Goal: Task Accomplishment & Management: Manage account settings

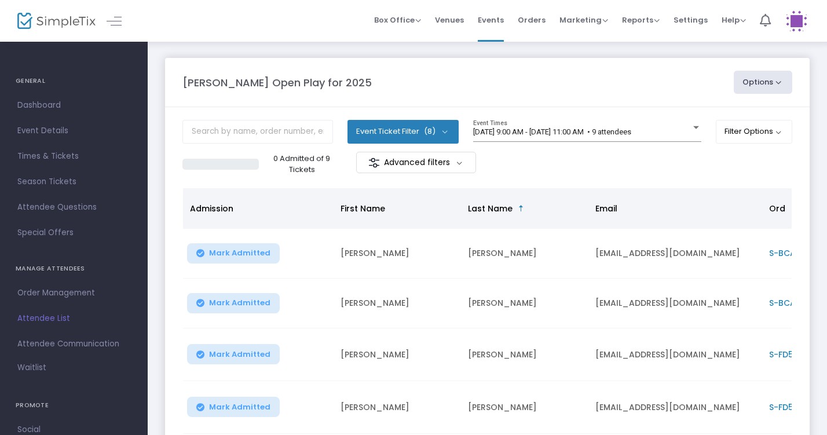
click at [695, 129] on div at bounding box center [696, 127] width 6 height 3
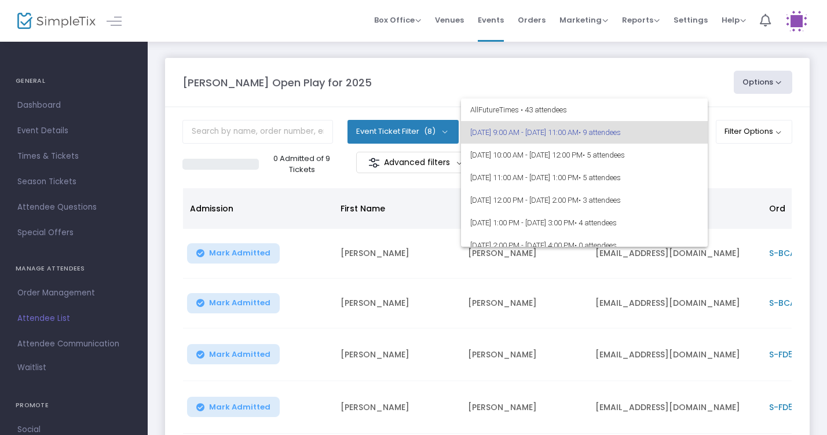
click at [666, 85] on div at bounding box center [413, 217] width 827 height 435
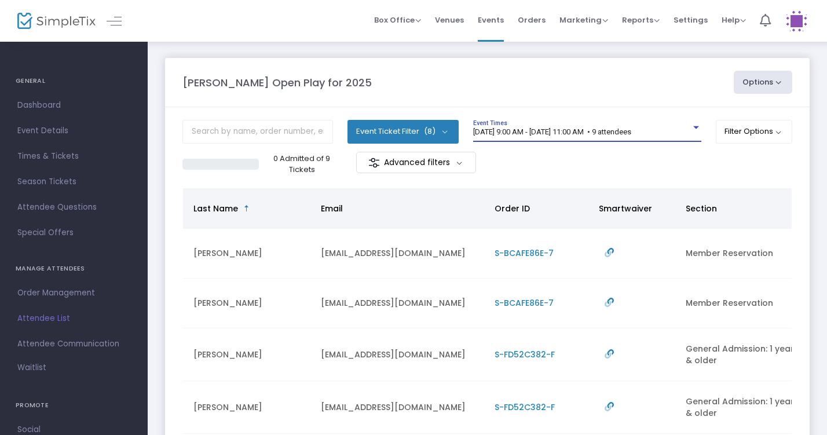
click at [677, 135] on div "[DATE] 9:00 AM - [DATE] 11:00 AM • 9 attendees" at bounding box center [582, 132] width 218 height 9
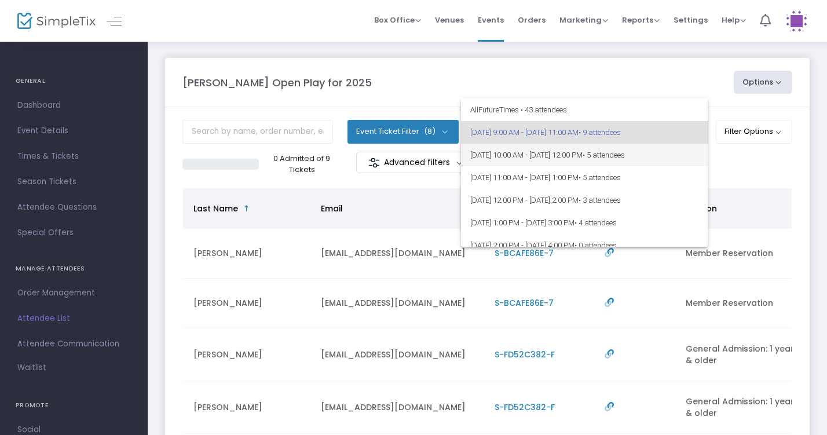
click at [680, 153] on span "8/19/2025 @ 10:00 AM - 8/19/2025 @ 12:00 PM • 5 attendees" at bounding box center [584, 155] width 228 height 23
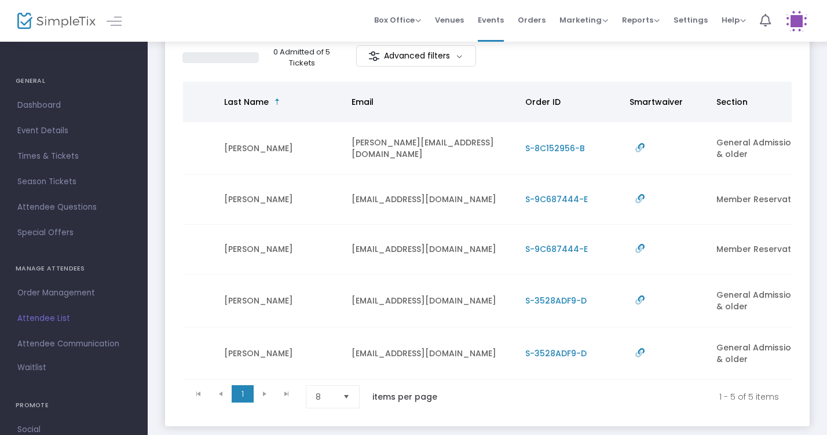
scroll to position [0, 281]
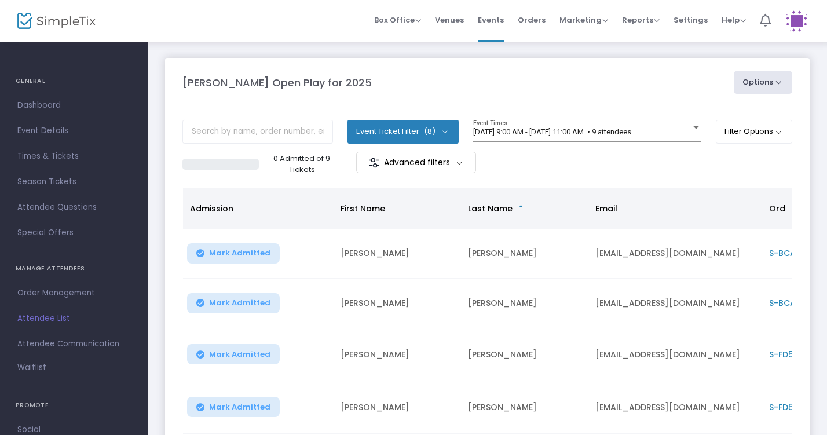
click at [667, 111] on m-panel-content "Event Ticket Filter (8) Select All General Admission: 1 year & older Additional…" at bounding box center [487, 398] width 644 height 583
click at [631, 131] on span "[DATE] 9:00 AM - [DATE] 11:00 AM • 9 attendees" at bounding box center [552, 131] width 158 height 9
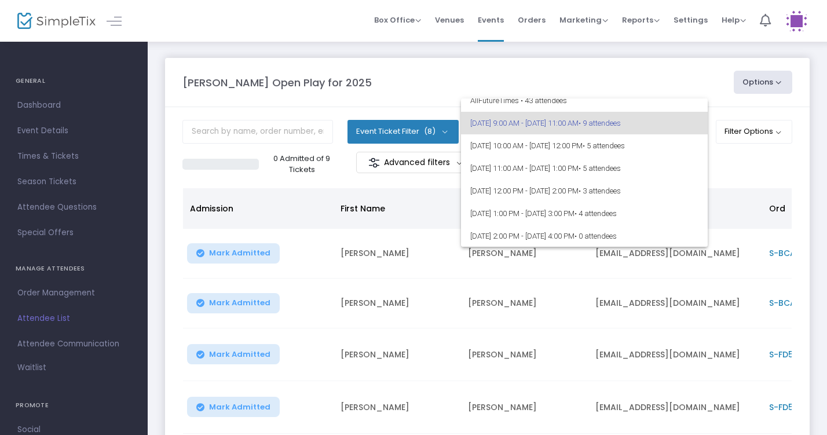
scroll to position [17, 0]
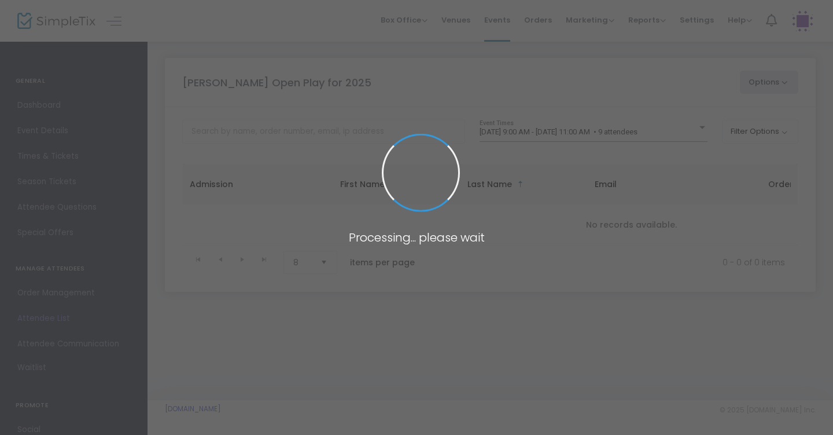
click at [670, 133] on span at bounding box center [416, 217] width 833 height 435
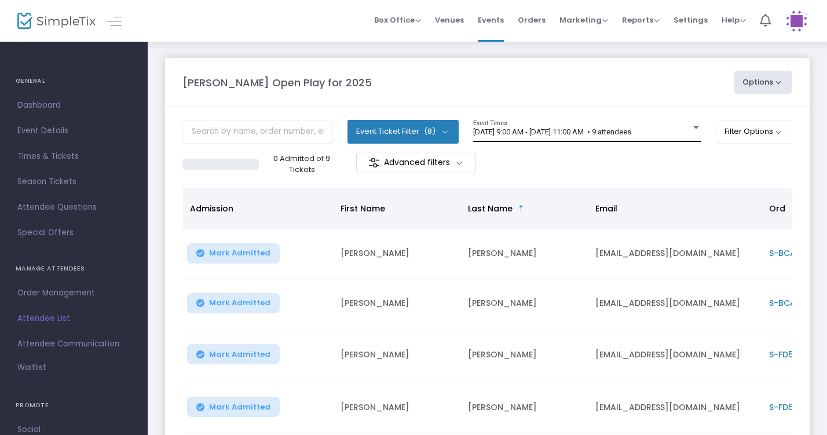
click at [691, 132] on div at bounding box center [696, 127] width 10 height 9
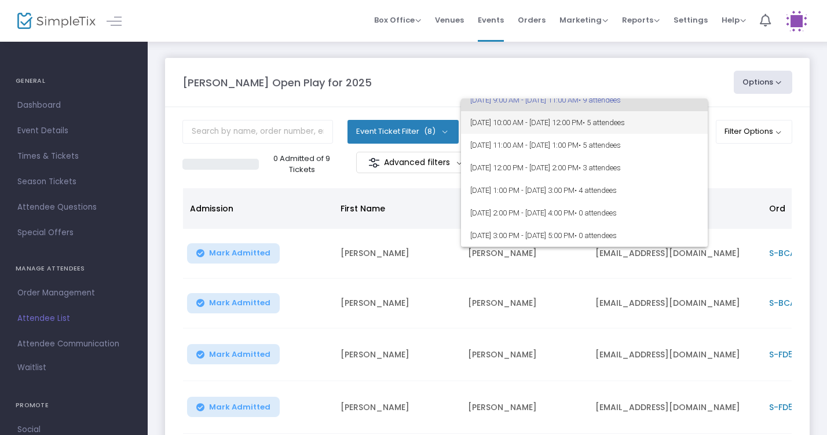
scroll to position [34, 0]
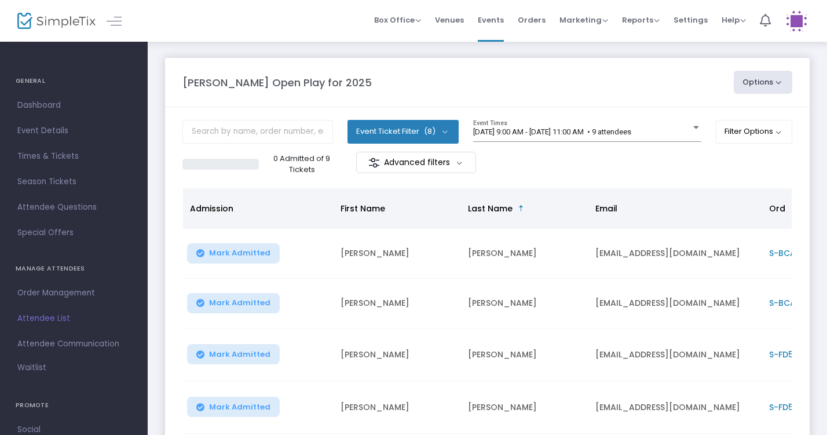
click at [658, 115] on m-panel-content "Event Ticket Filter (8) Select All General Admission: 1 year & older Additional…" at bounding box center [487, 398] width 644 height 583
click at [658, 116] on m-panel-content "Event Ticket Filter (8) Select All General Admission: 1 year & older Additional…" at bounding box center [487, 398] width 644 height 583
click at [631, 128] on span "[DATE] 9:00 AM - [DATE] 11:00 AM • 9 attendees" at bounding box center [552, 131] width 158 height 9
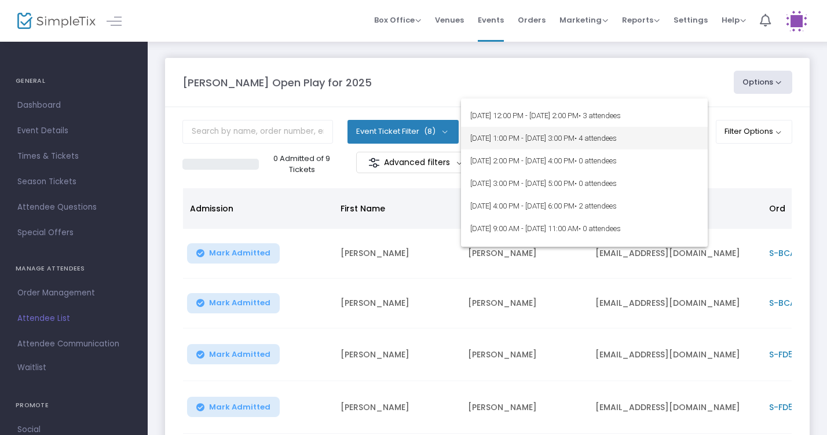
scroll to position [93, 0]
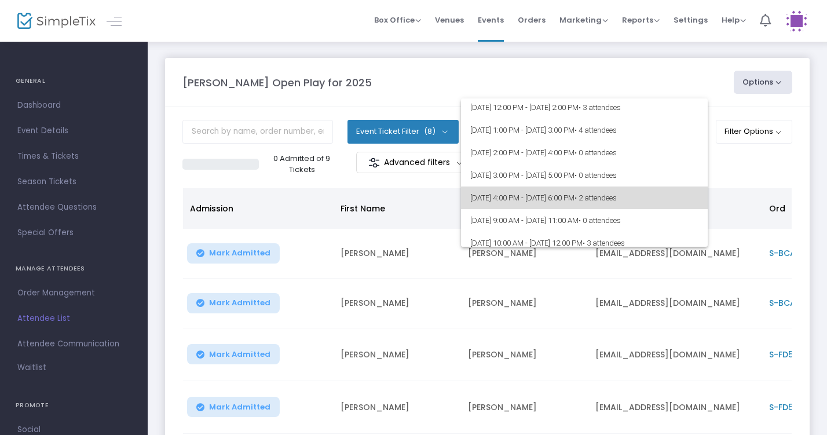
click at [616, 194] on span "• 2 attendees" at bounding box center [595, 197] width 42 height 9
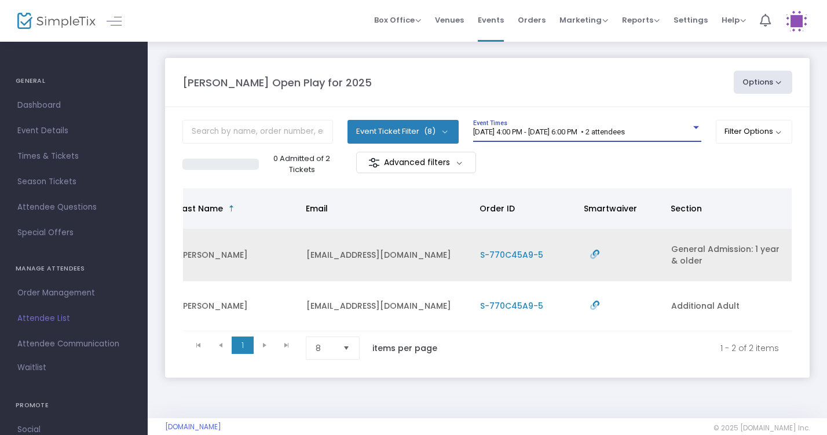
scroll to position [0, 289]
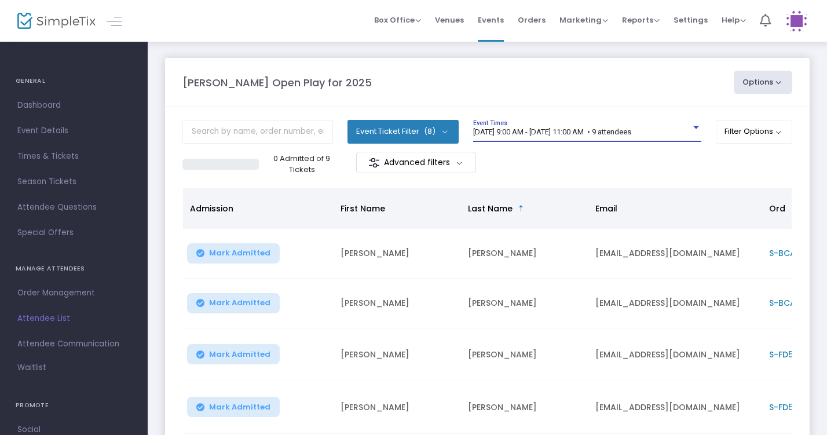
click at [631, 131] on span "[DATE] 9:00 AM - [DATE] 11:00 AM • 9 attendees" at bounding box center [552, 131] width 158 height 9
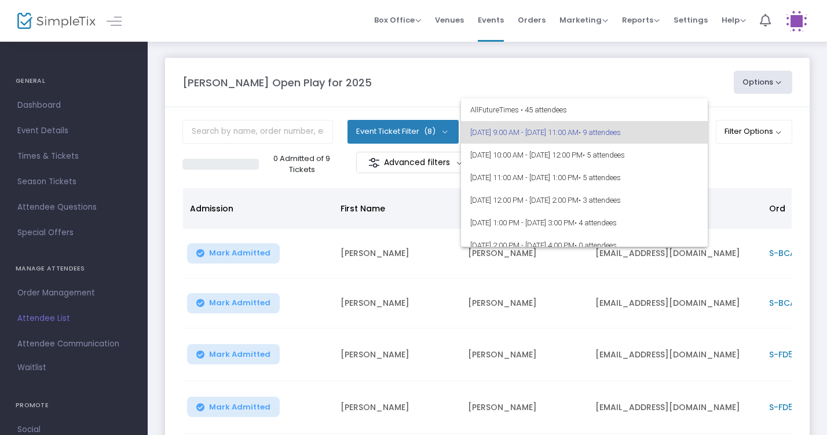
click at [620, 131] on span "• 9 attendees" at bounding box center [599, 132] width 42 height 9
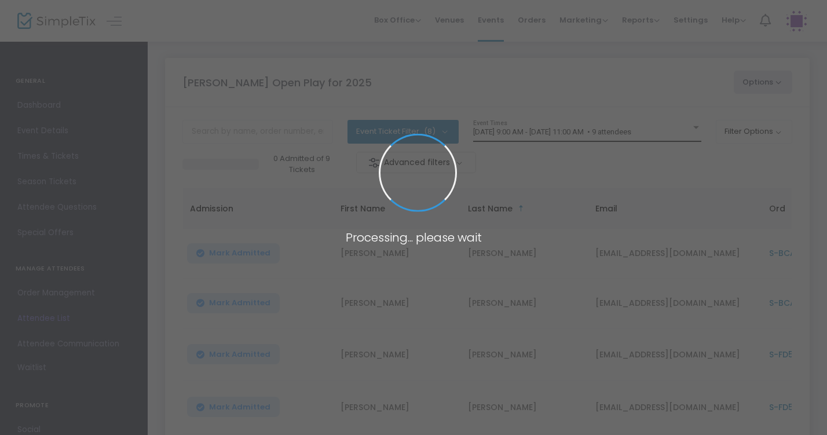
click at [691, 132] on div at bounding box center [696, 127] width 10 height 9
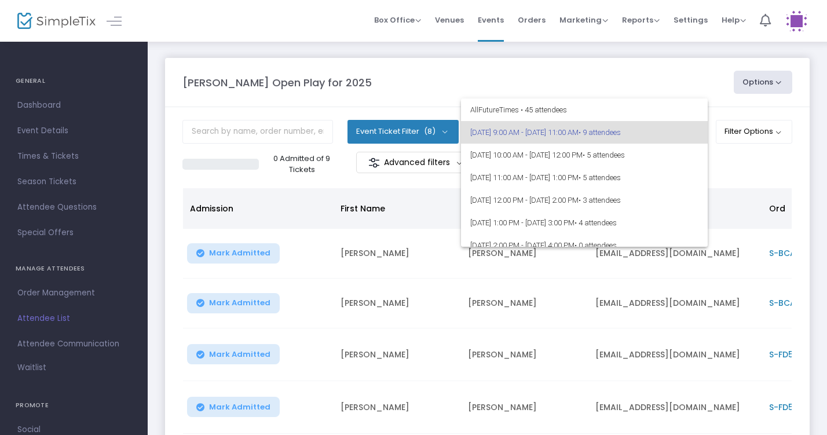
click at [661, 63] on div at bounding box center [413, 217] width 827 height 435
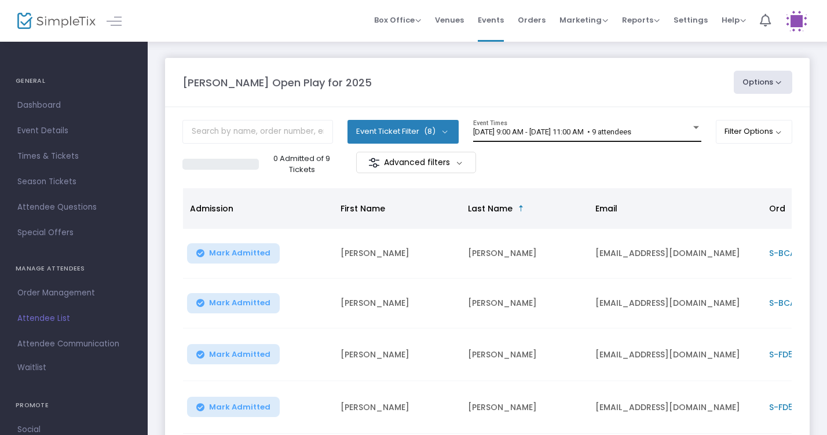
click at [631, 135] on span "[DATE] 9:00 AM - [DATE] 11:00 AM • 9 attendees" at bounding box center [552, 131] width 158 height 9
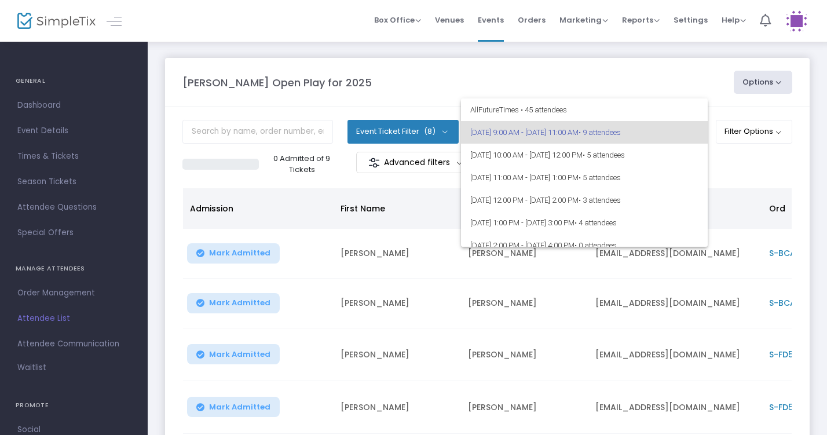
scroll to position [-2, 0]
click at [641, 85] on div at bounding box center [413, 217] width 827 height 435
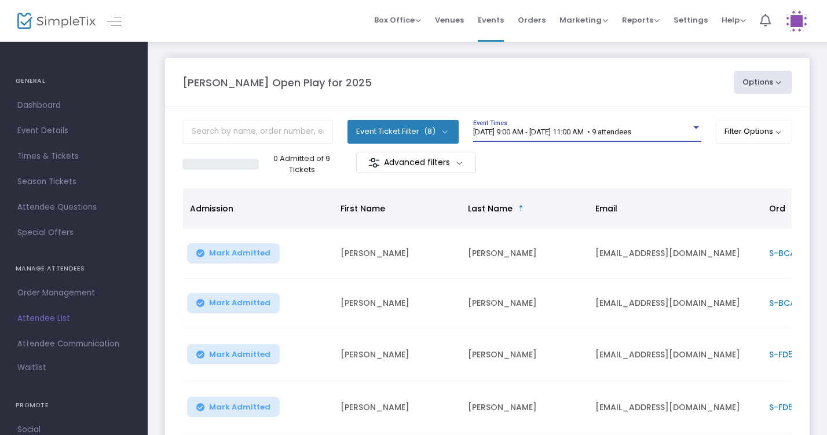
scroll to position [0, 0]
click at [631, 131] on span "[DATE] 9:00 AM - [DATE] 11:00 AM • 9 attendees" at bounding box center [552, 131] width 158 height 9
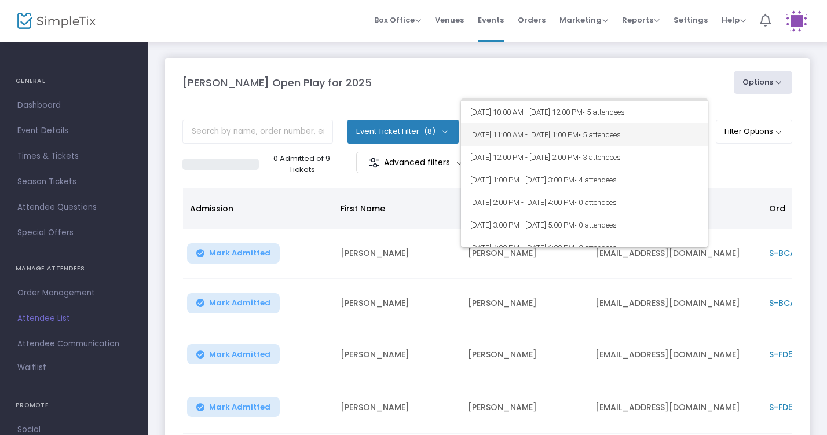
scroll to position [28, 0]
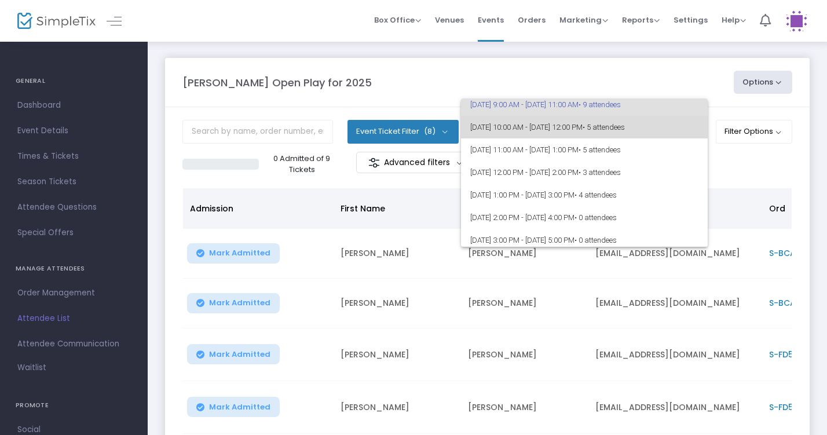
click at [671, 131] on span "8/19/2025 @ 10:00 AM - 8/19/2025 @ 12:00 PM • 5 attendees" at bounding box center [584, 127] width 228 height 23
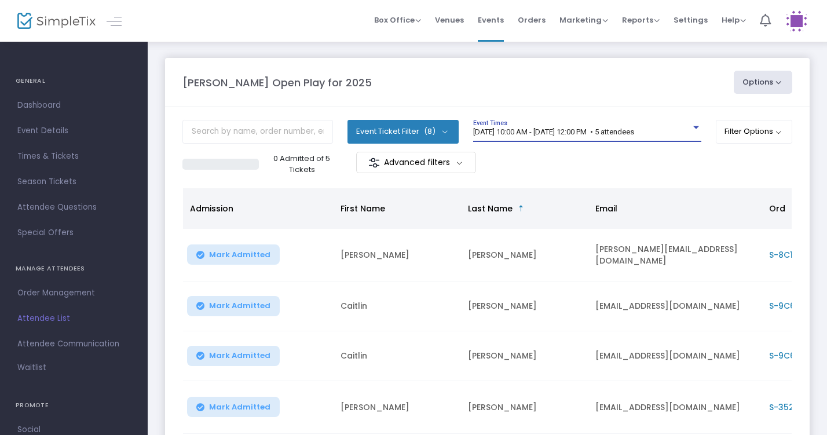
click at [634, 131] on span "8/19/2025 @ 10:00 AM - 8/19/2025 @ 12:00 PM • 5 attendees" at bounding box center [553, 131] width 161 height 9
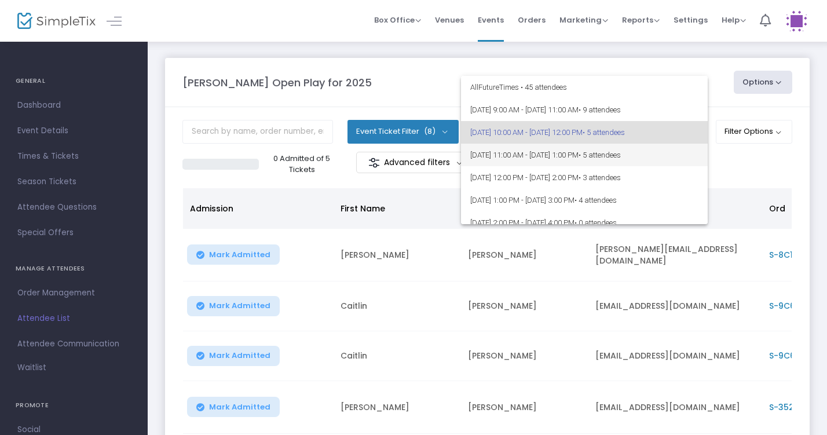
click at [620, 152] on span "• 5 attendees" at bounding box center [599, 154] width 42 height 9
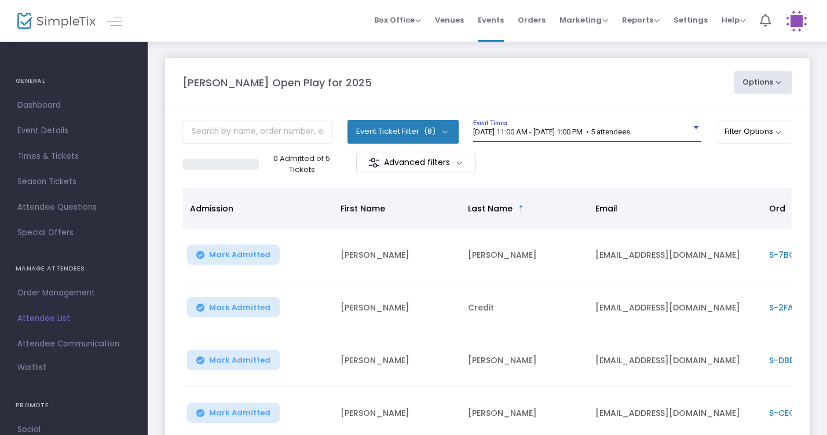
scroll to position [0, 0]
click at [674, 139] on div "8/19/2025 @ 11:00 AM - 8/19/2025 @ 1:00 PM • 5 attendees Event Times" at bounding box center [587, 131] width 228 height 22
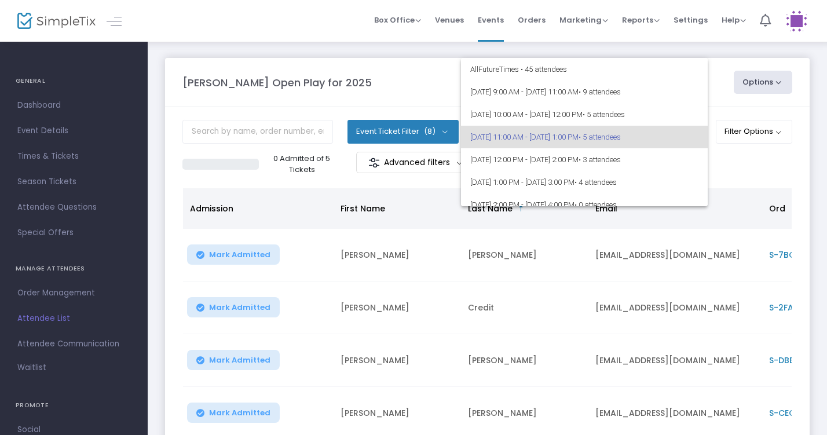
scroll to position [5, 0]
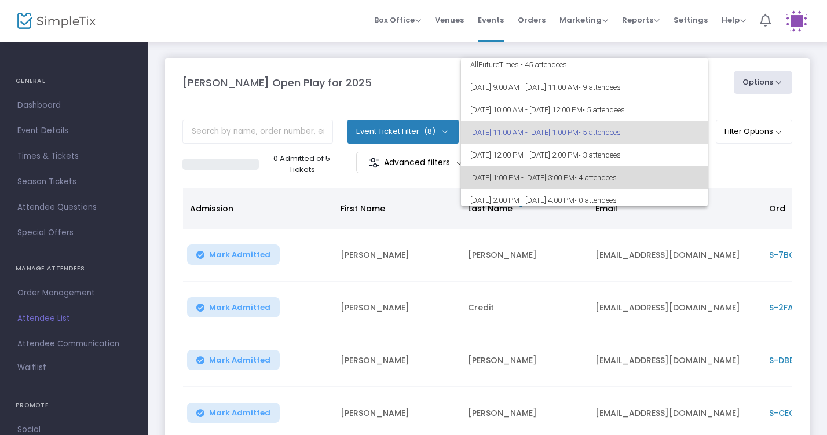
click at [669, 172] on span "8/19/2025 @ 1:00 PM - 8/19/2025 @ 3:00 PM • 4 attendees" at bounding box center [584, 177] width 228 height 23
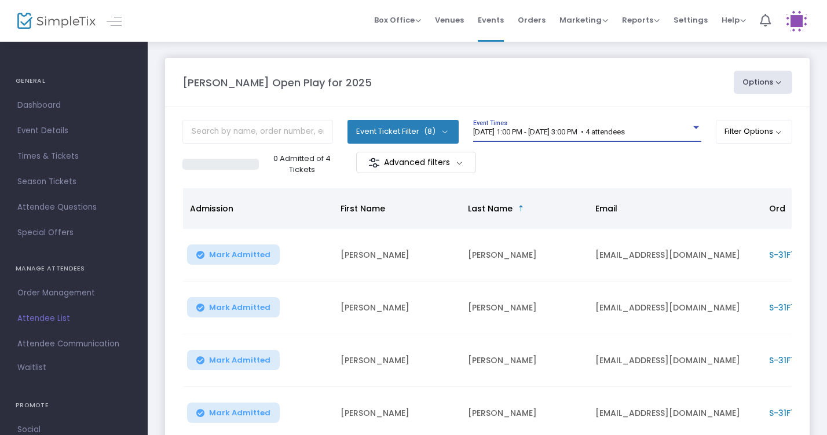
click at [671, 129] on div "8/19/2025 @ 1:00 PM - 8/19/2025 @ 3:00 PM • 4 attendees" at bounding box center [582, 132] width 218 height 9
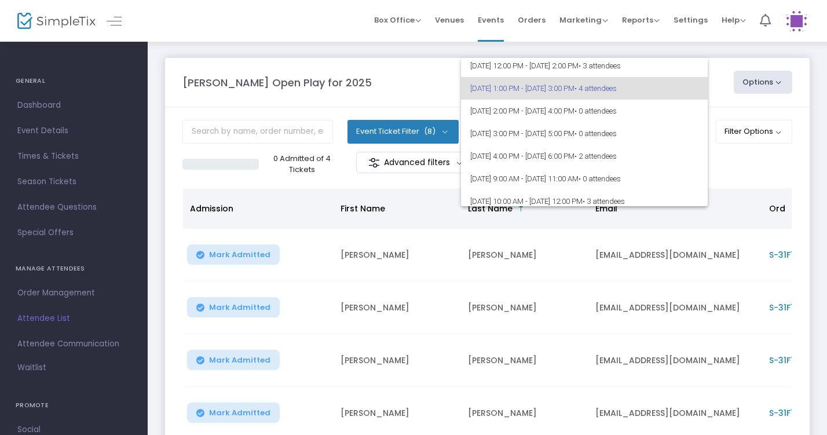
scroll to position [96, 0]
click at [400, 74] on div at bounding box center [413, 217] width 827 height 435
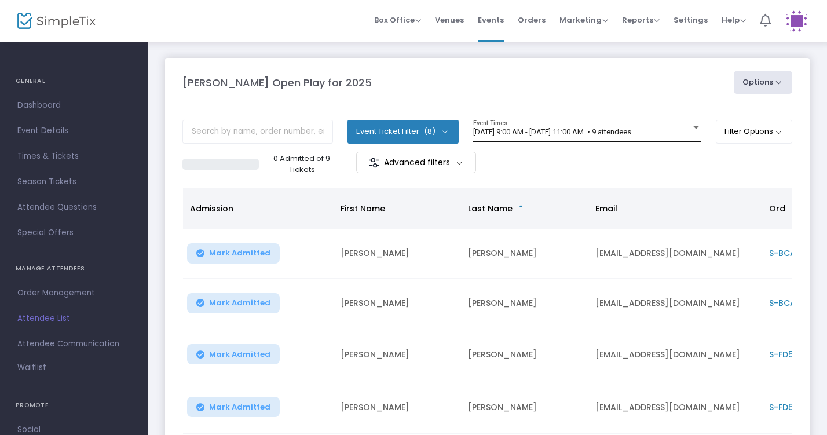
click at [684, 133] on div "[DATE] 9:00 AM - [DATE] 11:00 AM • 9 attendees" at bounding box center [582, 132] width 218 height 9
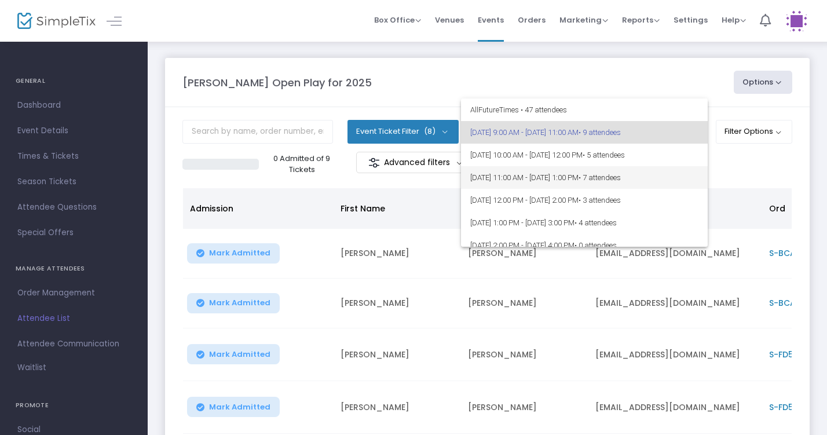
click at [620, 177] on span "• 7 attendees" at bounding box center [599, 177] width 42 height 9
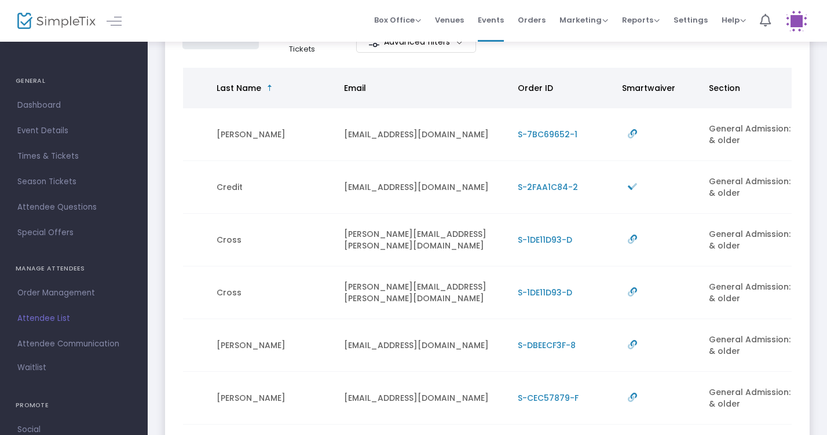
scroll to position [0, 245]
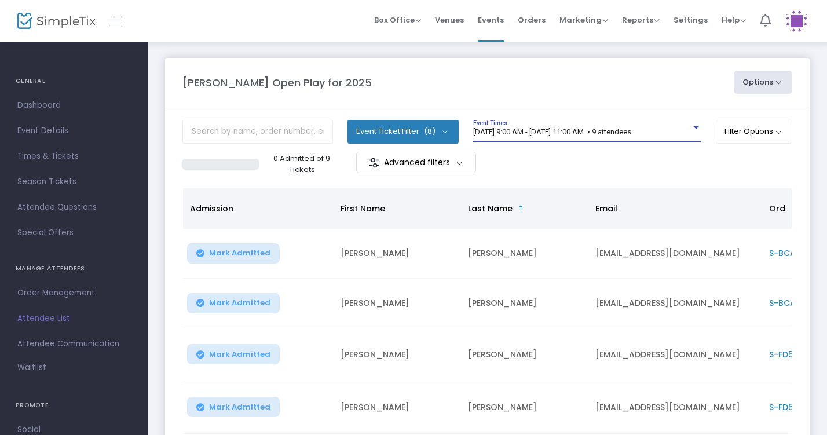
click at [681, 131] on div "[DATE] 9:00 AM - [DATE] 11:00 AM • 9 attendees" at bounding box center [582, 132] width 218 height 9
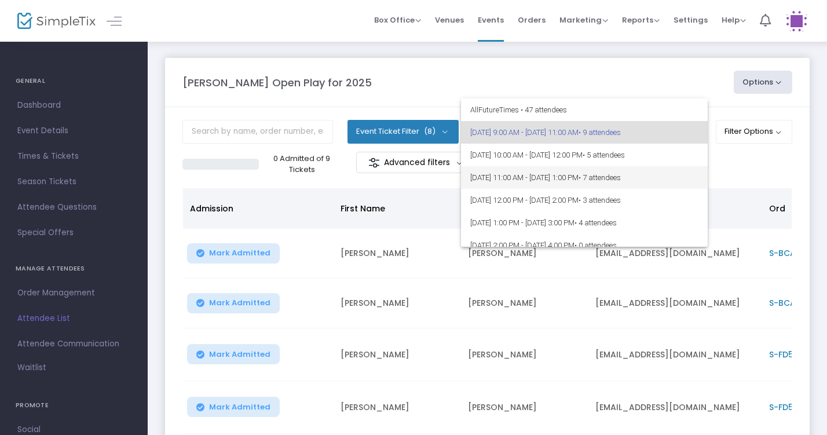
click at [677, 174] on span "[DATE] 11:00 AM - [DATE] 1:00 PM • 7 attendees" at bounding box center [584, 177] width 228 height 23
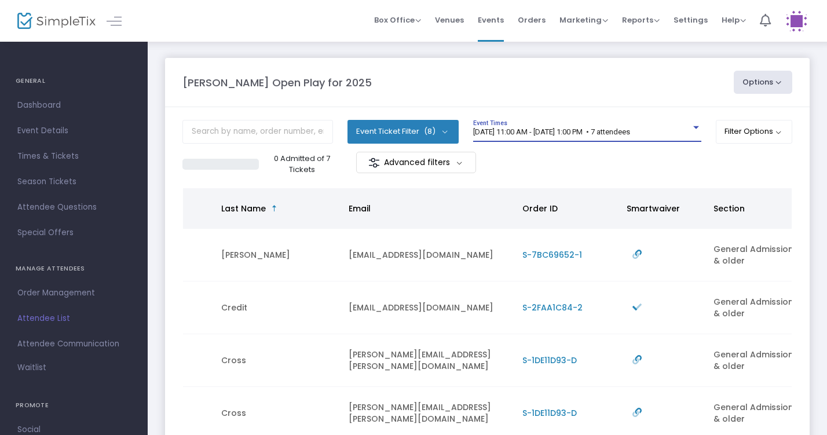
click at [630, 133] on span "[DATE] 11:00 AM - [DATE] 1:00 PM • 7 attendees" at bounding box center [551, 131] width 157 height 9
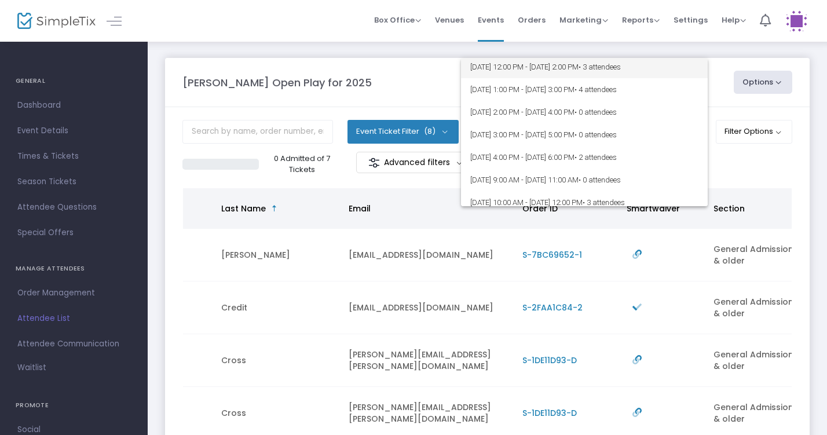
scroll to position [96, 0]
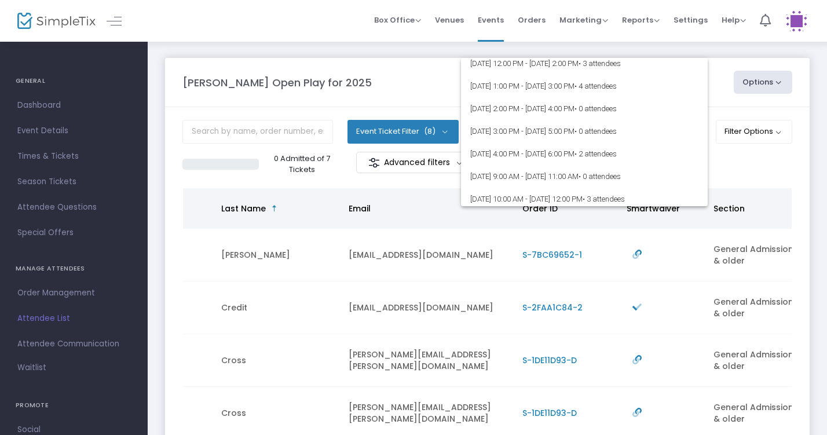
click at [628, 41] on div at bounding box center [413, 217] width 827 height 435
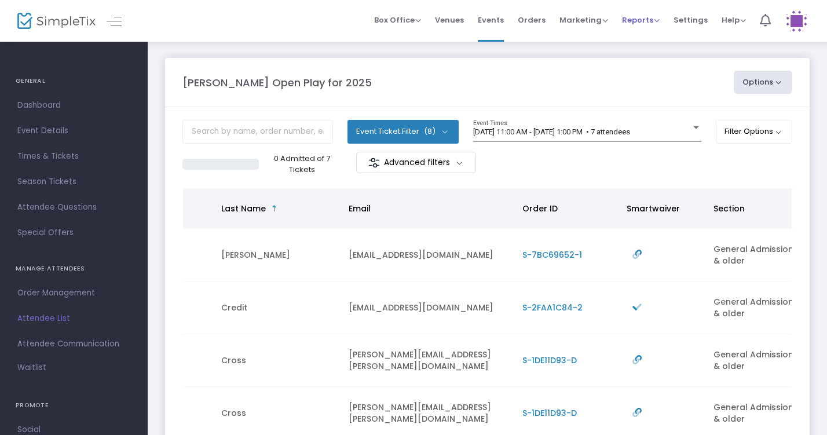
scroll to position [0, 0]
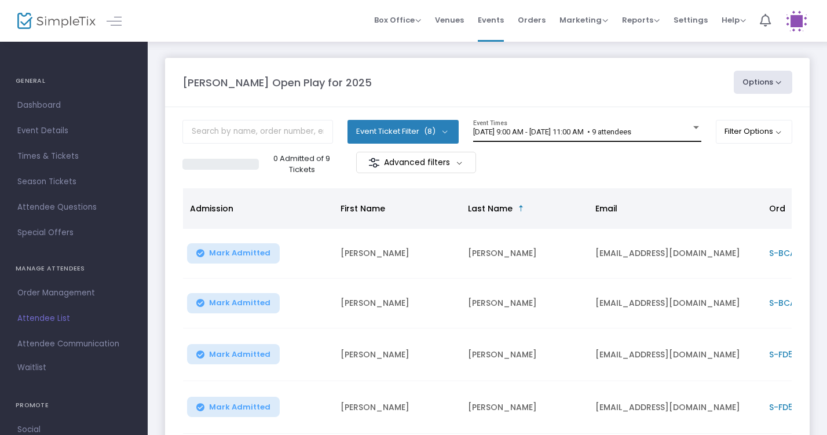
click at [679, 124] on div "[DATE] 9:00 AM - [DATE] 11:00 AM • 9 attendees Event Times" at bounding box center [587, 131] width 228 height 22
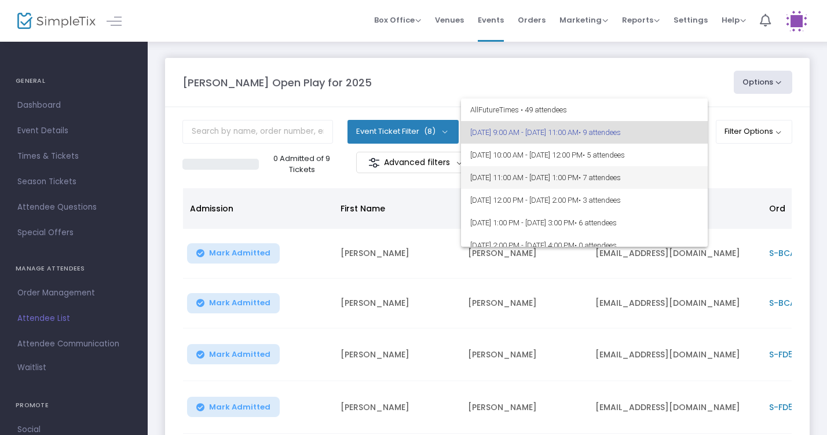
click at [620, 178] on span "• 7 attendees" at bounding box center [599, 177] width 42 height 9
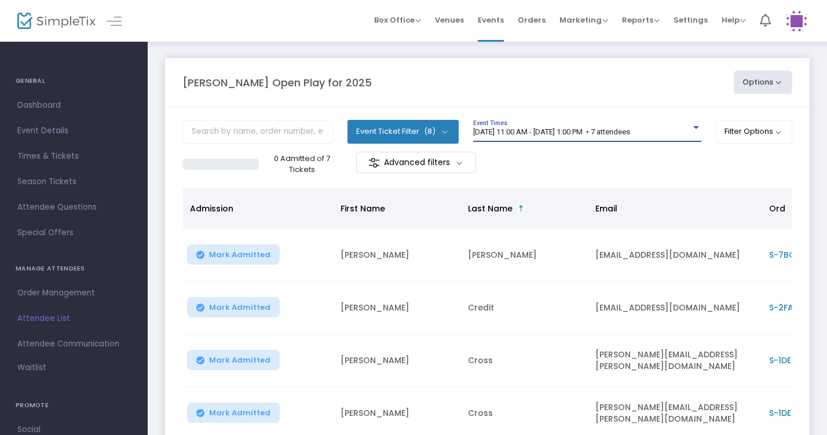
click at [671, 143] on div "[DATE] 11:00 AM - [DATE] 1:00 PM • 7 attendees Event Times" at bounding box center [587, 136] width 228 height 32
click at [630, 130] on span "8/19/2025 @ 11:00 AM - 8/19/2025 @ 1:00 PM • 7 attendees" at bounding box center [551, 131] width 157 height 9
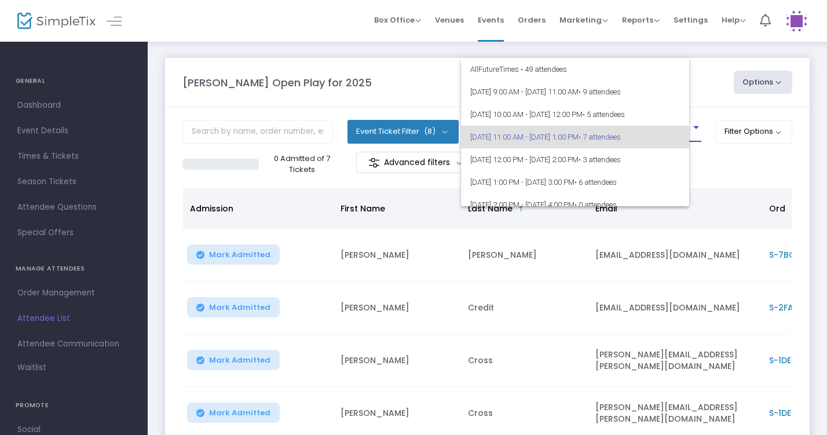
scroll to position [5, 0]
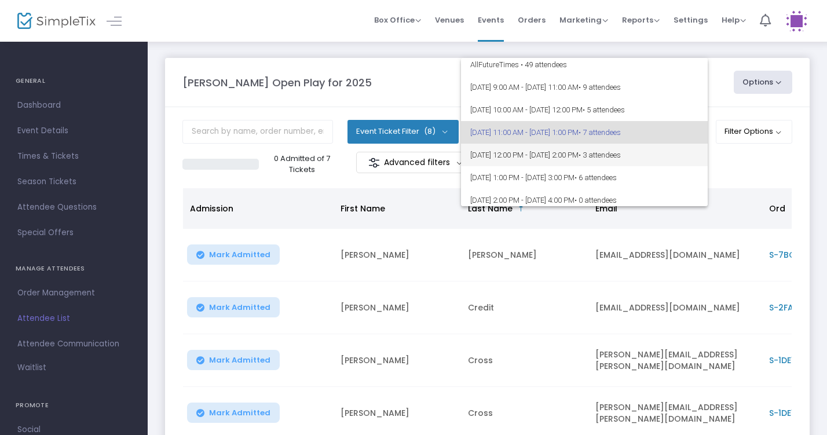
click at [620, 151] on span "• 3 attendees" at bounding box center [599, 154] width 42 height 9
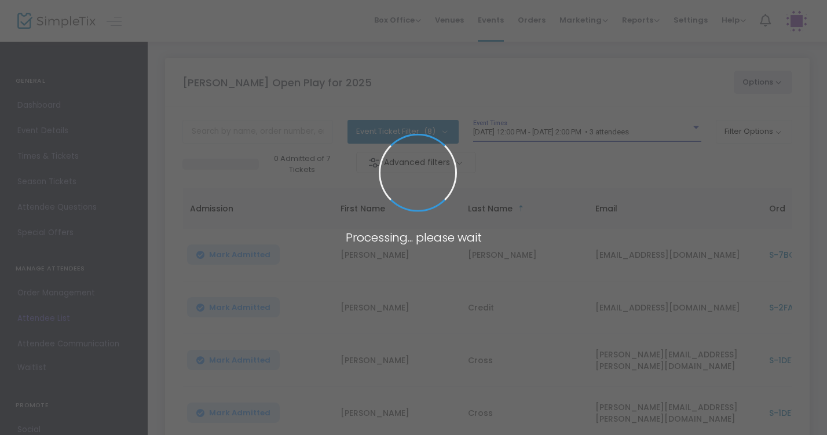
click at [676, 134] on span at bounding box center [413, 217] width 827 height 435
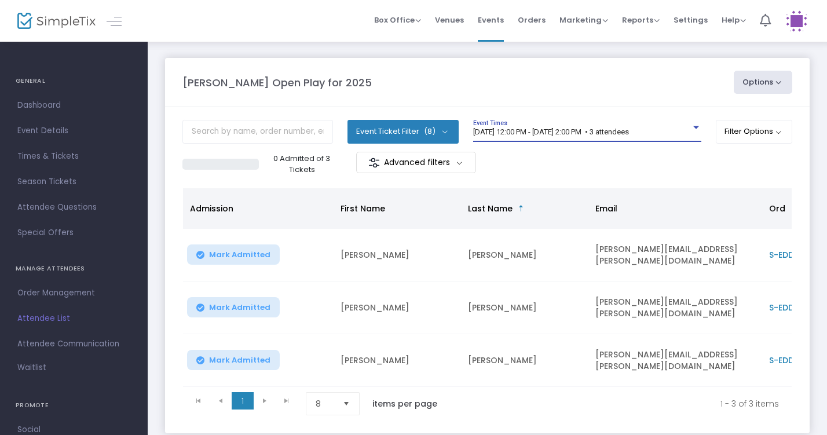
click at [685, 131] on div "8/19/2025 @ 12:00 PM - 8/19/2025 @ 2:00 PM • 3 attendees" at bounding box center [582, 132] width 218 height 9
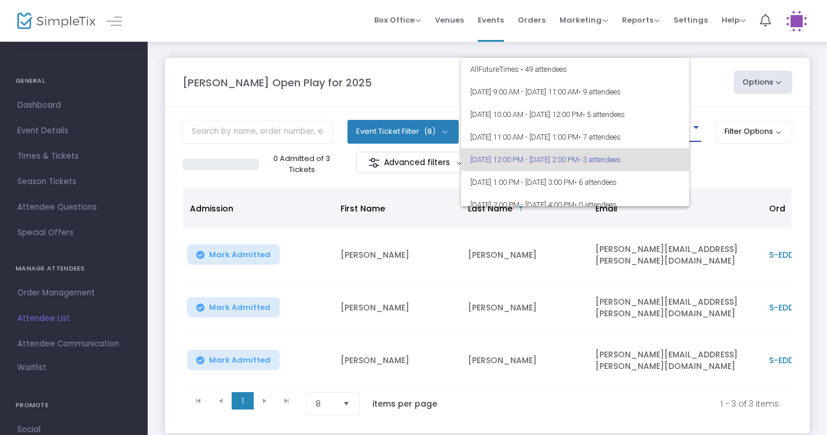
scroll to position [27, 0]
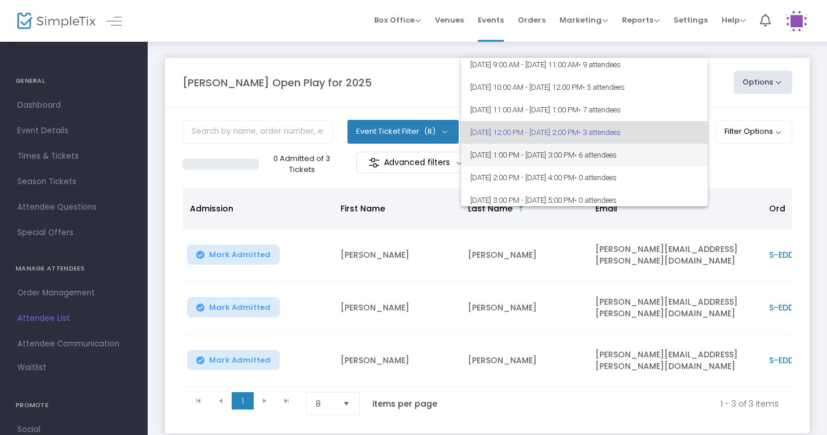
click at [681, 152] on span "8/19/2025 @ 1:00 PM - 8/19/2025 @ 3:00 PM • 6 attendees" at bounding box center [584, 155] width 228 height 23
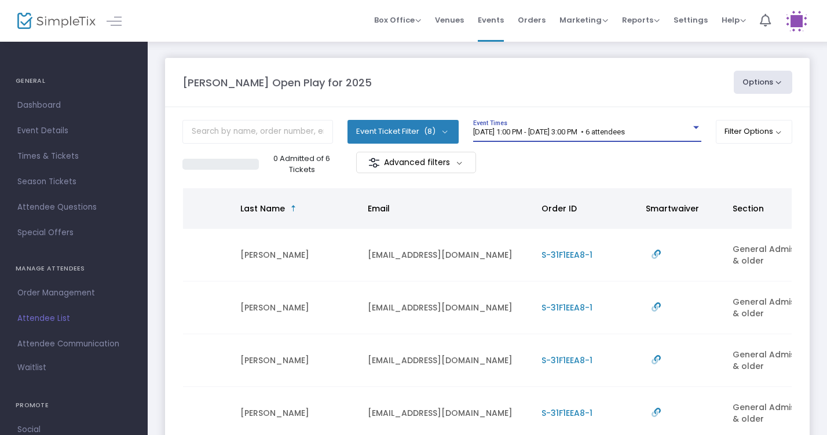
scroll to position [0, 0]
click at [677, 137] on div "8/19/2025 @ 1:00 PM - 8/19/2025 @ 3:00 PM • 6 attendees Event Times" at bounding box center [587, 131] width 228 height 22
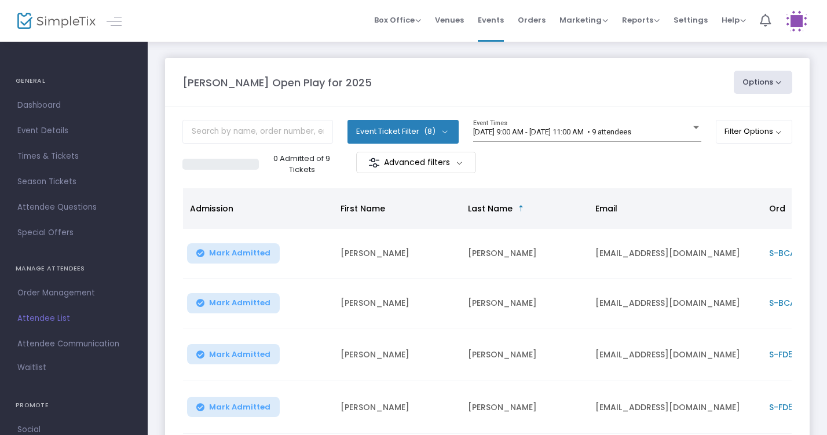
click at [691, 132] on div at bounding box center [696, 127] width 10 height 9
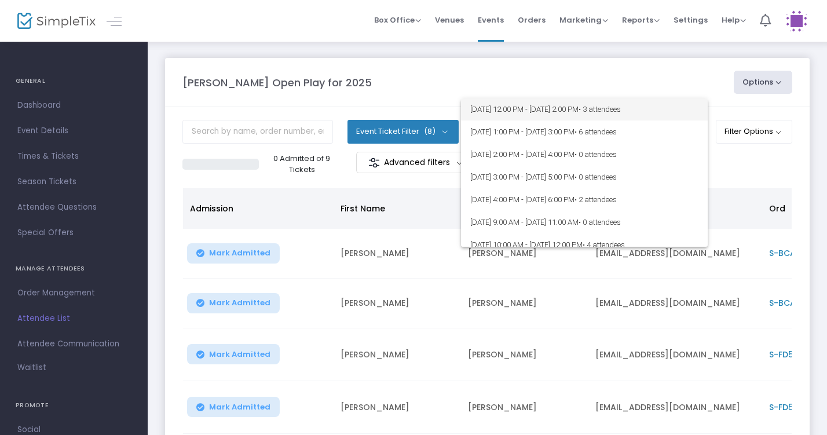
scroll to position [91, 0]
click at [580, 36] on div at bounding box center [413, 217] width 827 height 435
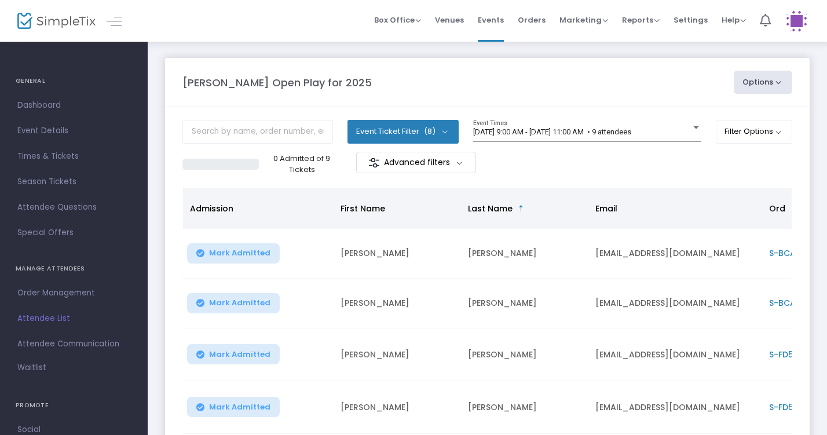
click at [670, 119] on m-panel-content "Event Ticket Filter (8) Select All General Admission: 1 year & older Additional…" at bounding box center [487, 398] width 644 height 583
click at [673, 123] on div "8/19/2025 @ 9:00 AM - 8/19/2025 @ 11:00 AM • 9 attendees Event Times" at bounding box center [587, 131] width 228 height 22
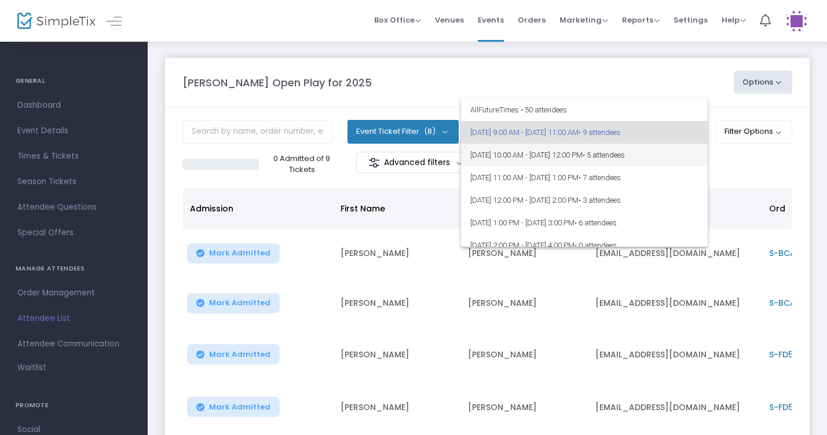
scroll to position [0, 0]
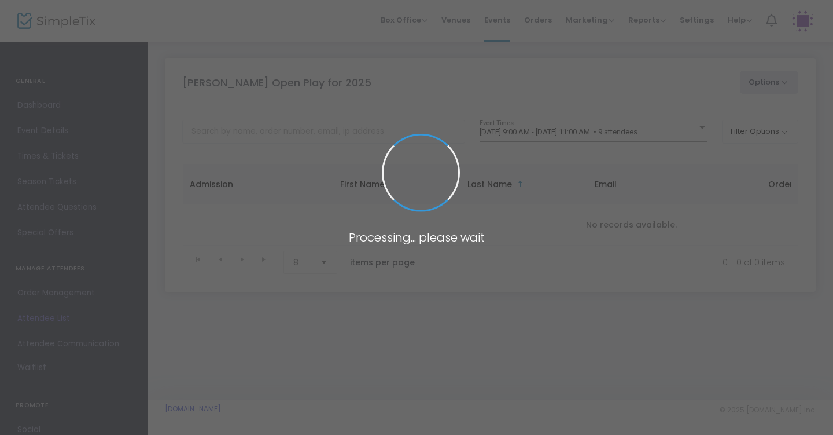
click at [691, 133] on span at bounding box center [416, 217] width 833 height 435
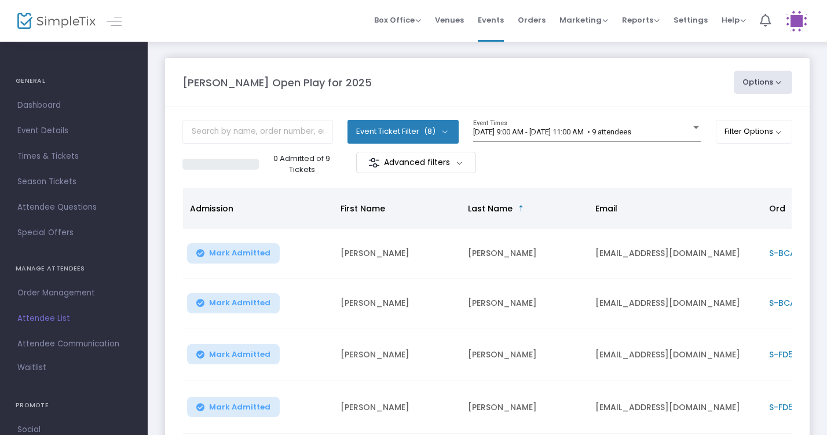
click at [699, 131] on div "Event Ticket Filter (8) Select All General Admission: 1 year & older Additional…" at bounding box center [486, 136] width 609 height 32
click at [683, 129] on div "[DATE] 9:00 AM - [DATE] 11:00 AM • 9 attendees" at bounding box center [582, 132] width 218 height 9
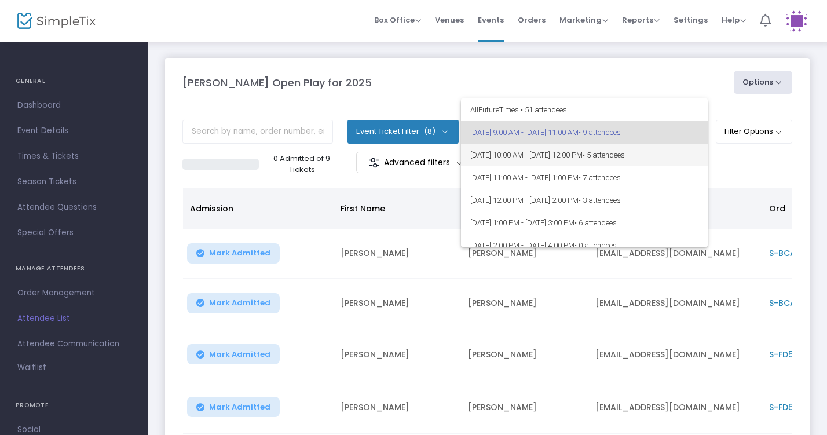
click at [673, 159] on span "[DATE] 10:00 AM - [DATE] 12:00 PM • 5 attendees" at bounding box center [584, 155] width 228 height 23
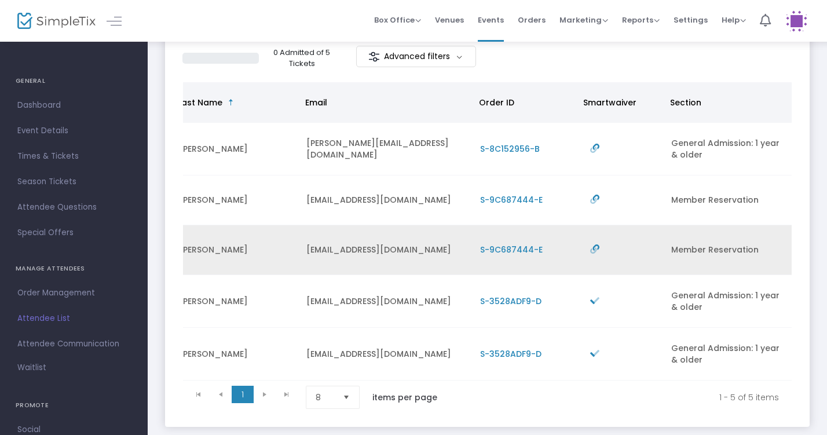
scroll to position [0, 289]
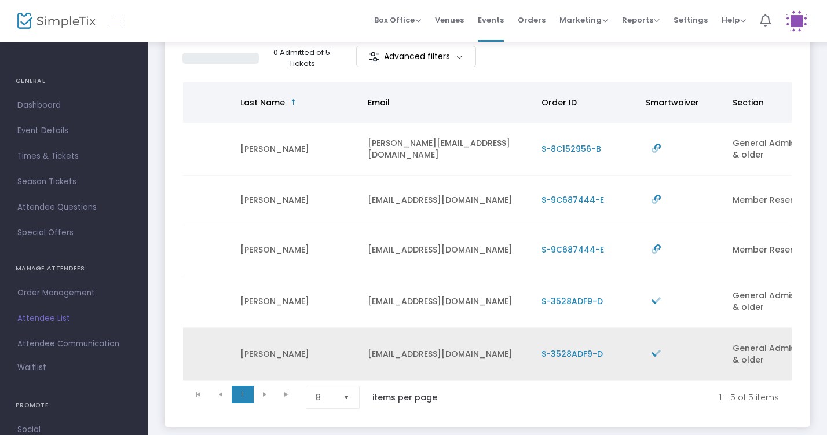
click at [571, 354] on span "S-3528ADF9-D" at bounding box center [571, 354] width 61 height 12
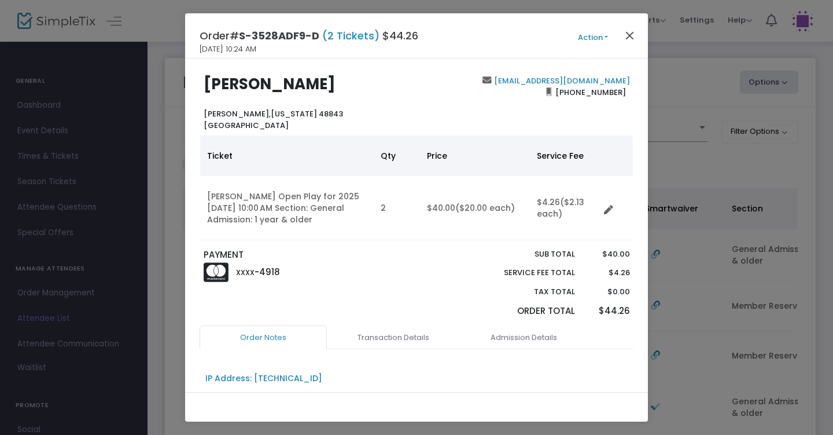
click at [629, 37] on button "Close" at bounding box center [630, 35] width 15 height 15
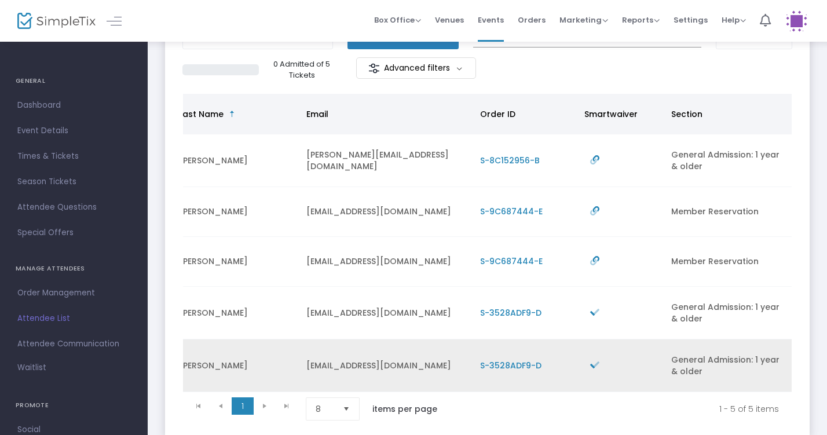
click at [525, 366] on span "S-3528ADF9-D" at bounding box center [510, 365] width 61 height 12
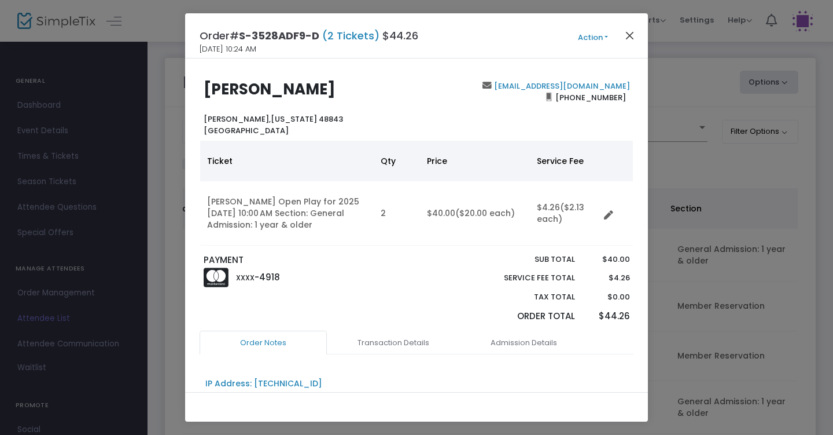
click at [629, 34] on button "Close" at bounding box center [630, 35] width 15 height 15
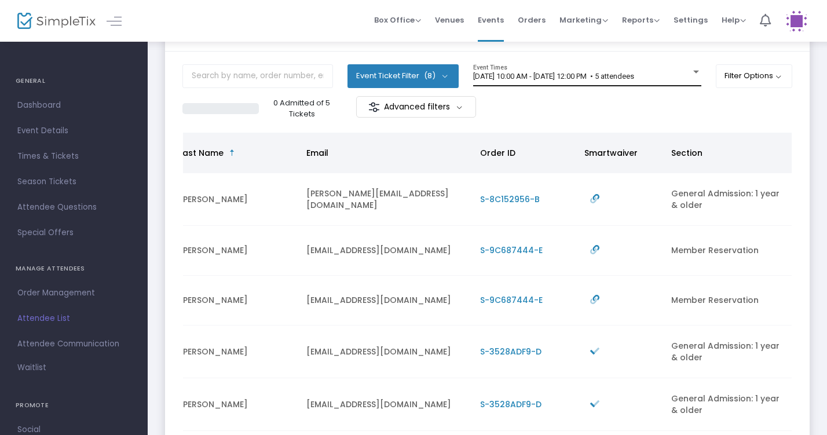
click at [620, 79] on span "[DATE] 10:00 AM - [DATE] 12:00 PM • 5 attendees" at bounding box center [553, 76] width 161 height 9
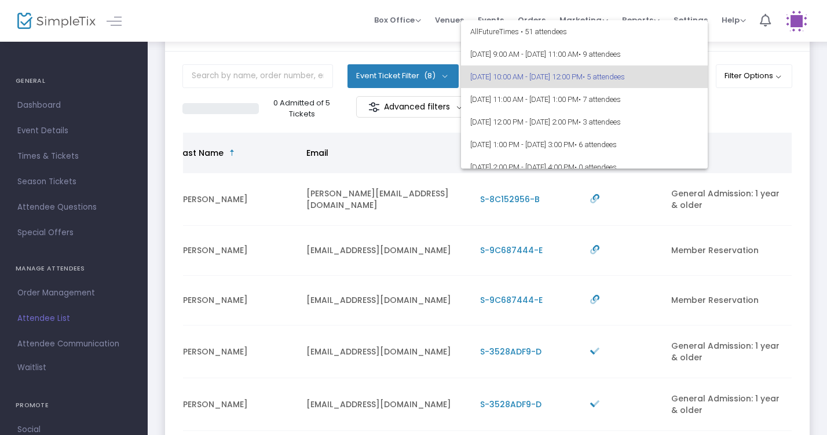
click at [332, 57] on div at bounding box center [413, 217] width 827 height 435
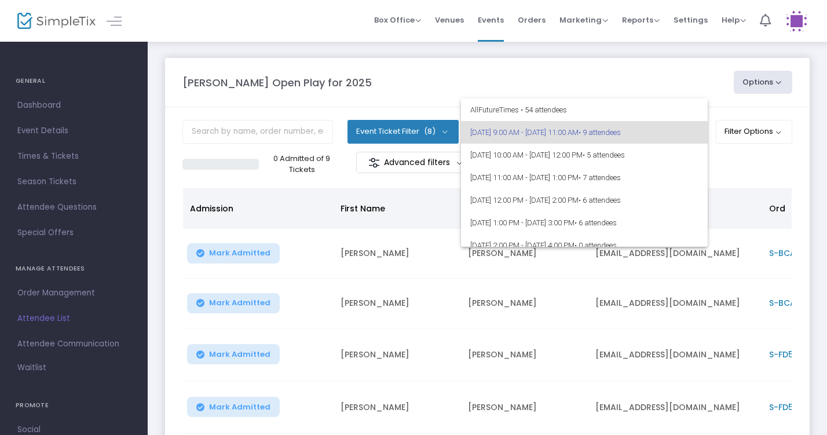
click at [596, 80] on div at bounding box center [413, 217] width 827 height 435
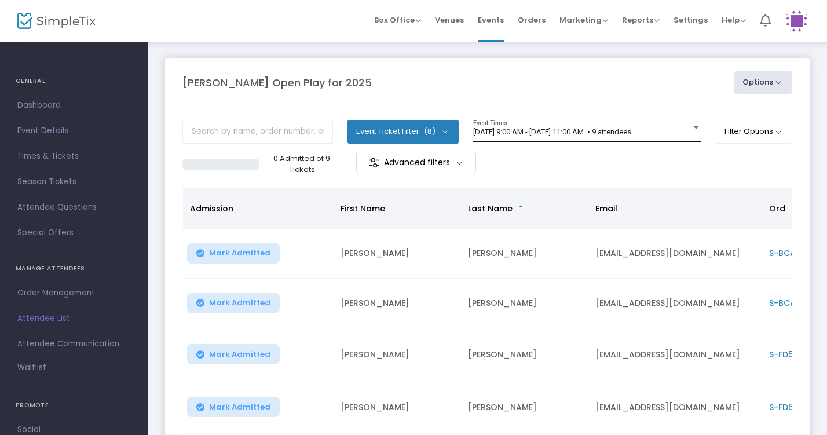
click at [593, 139] on div "[DATE] 9:00 AM - [DATE] 11:00 AM • 9 attendees Event Times" at bounding box center [587, 131] width 228 height 22
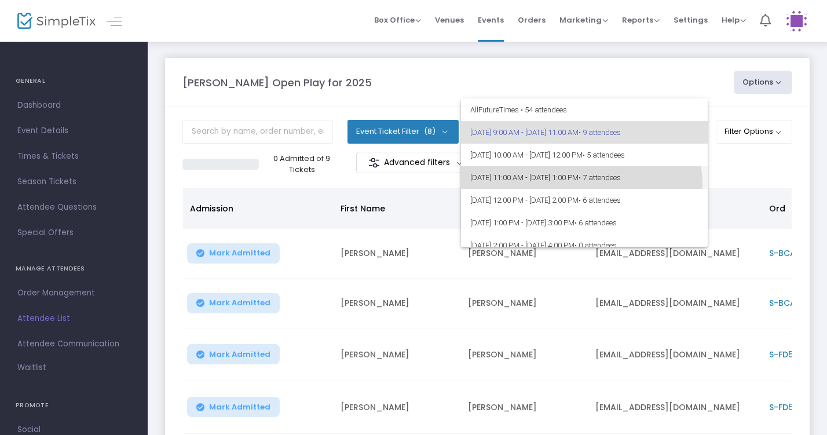
click at [581, 185] on span "[DATE] 11:00 AM - [DATE] 1:00 PM • 7 attendees" at bounding box center [584, 177] width 228 height 23
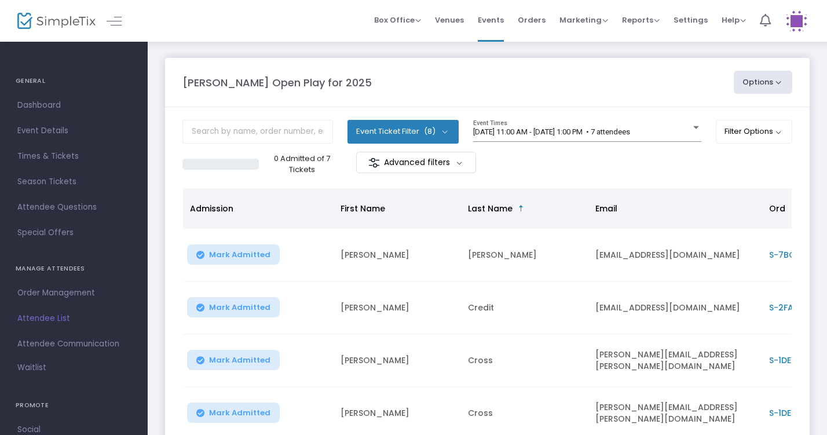
drag, startPoint x: 826, startPoint y: 165, endPoint x: 826, endPoint y: 183, distance: 17.9
click at [826, 183] on div "[PERSON_NAME] Open Play for 2025 Options Export List Print Name Tags Export to …" at bounding box center [487, 363] width 679 height 644
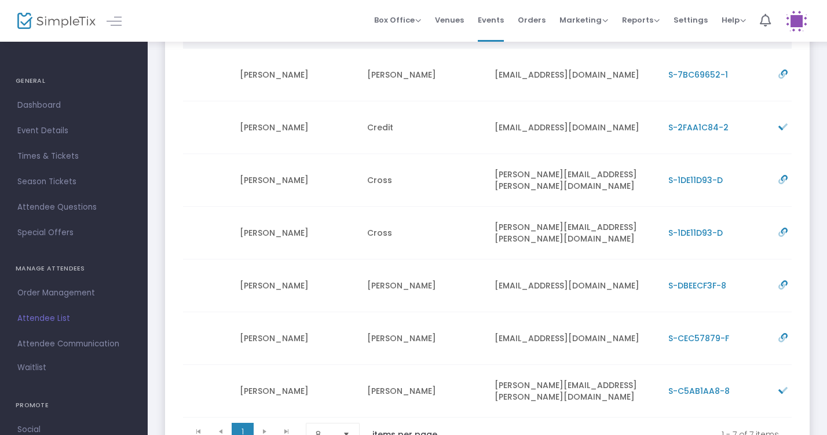
scroll to position [0, 101]
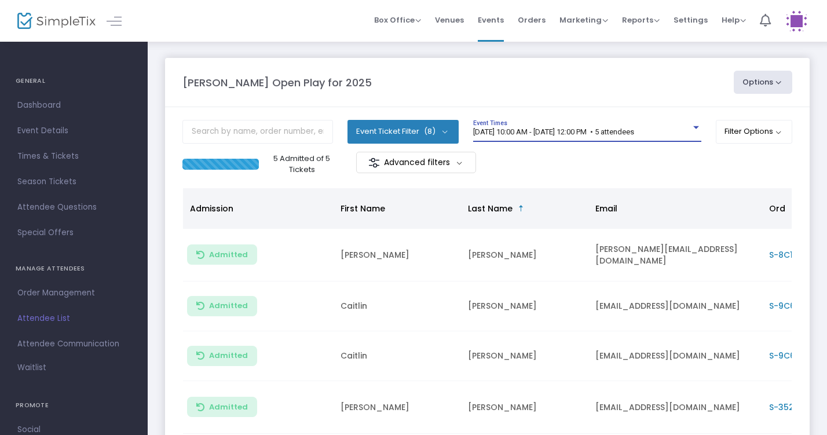
click at [634, 129] on span "[DATE] 10:00 AM - [DATE] 12:00 PM • 5 attendees" at bounding box center [553, 131] width 161 height 9
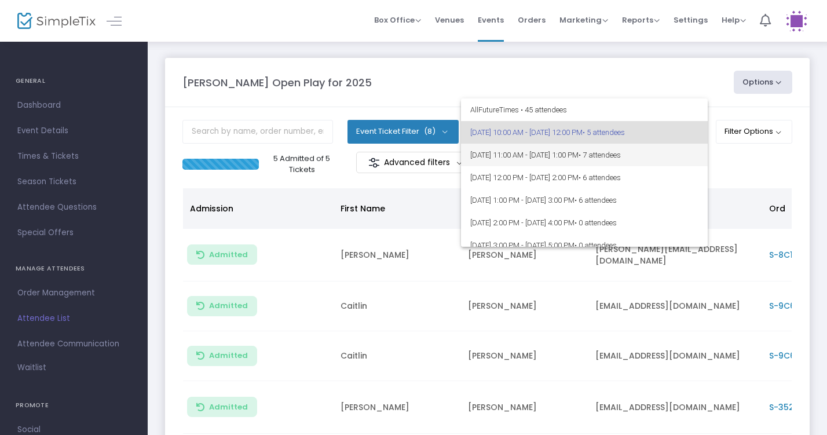
click at [620, 159] on span "• 7 attendees" at bounding box center [599, 154] width 42 height 9
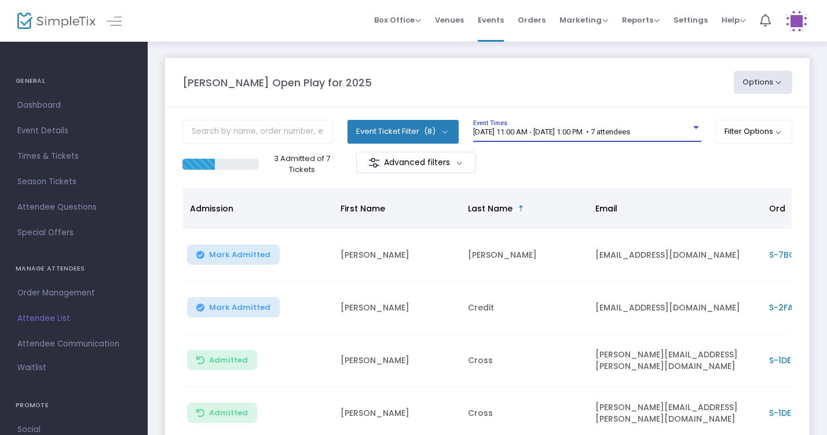
click at [259, 305] on span "Mark Admitted" at bounding box center [239, 307] width 61 height 9
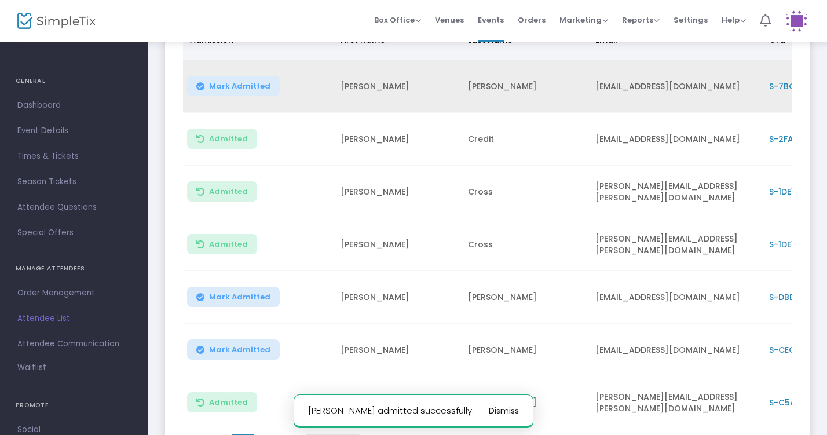
scroll to position [167, 0]
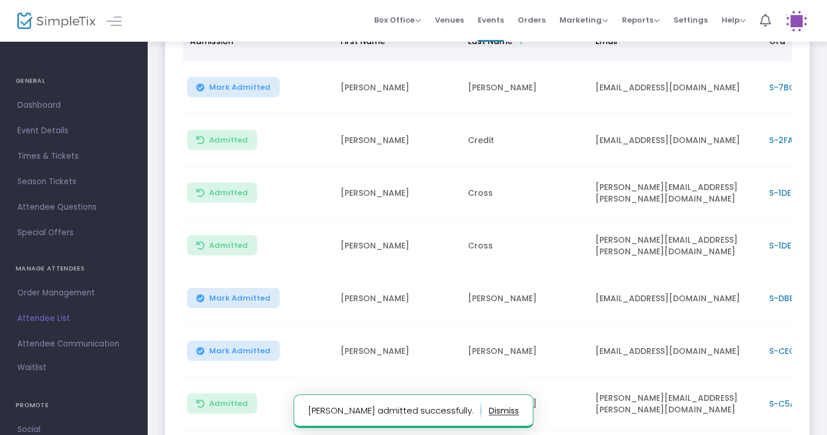
click at [248, 348] on span "Mark Admitted" at bounding box center [239, 350] width 61 height 9
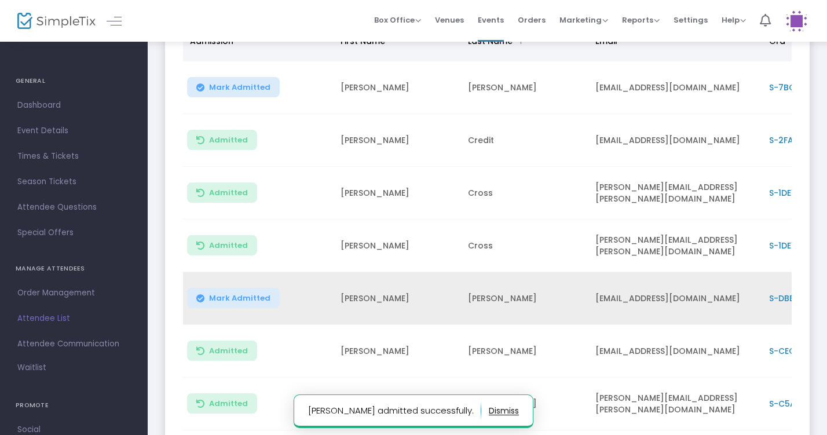
click at [247, 298] on span "Mark Admitted" at bounding box center [239, 297] width 61 height 9
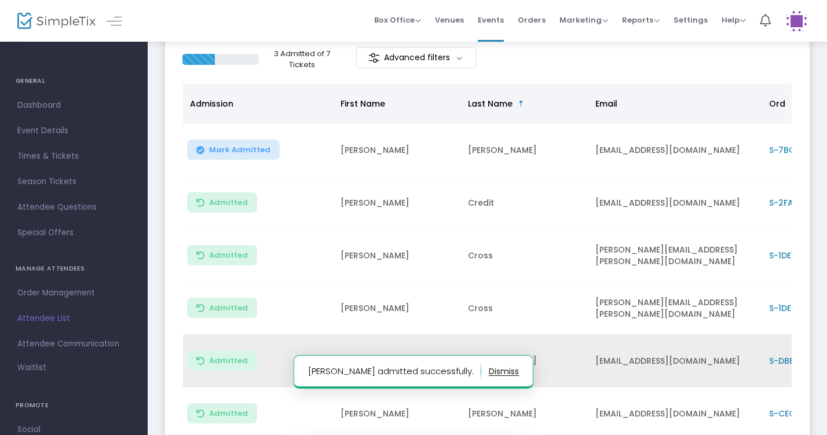
scroll to position [49, 0]
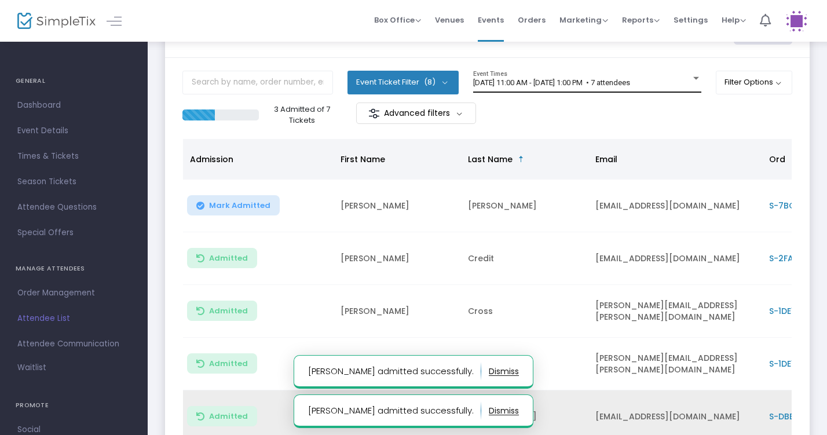
click at [630, 80] on span "[DATE] 11:00 AM - [DATE] 1:00 PM • 7 attendees" at bounding box center [551, 82] width 157 height 9
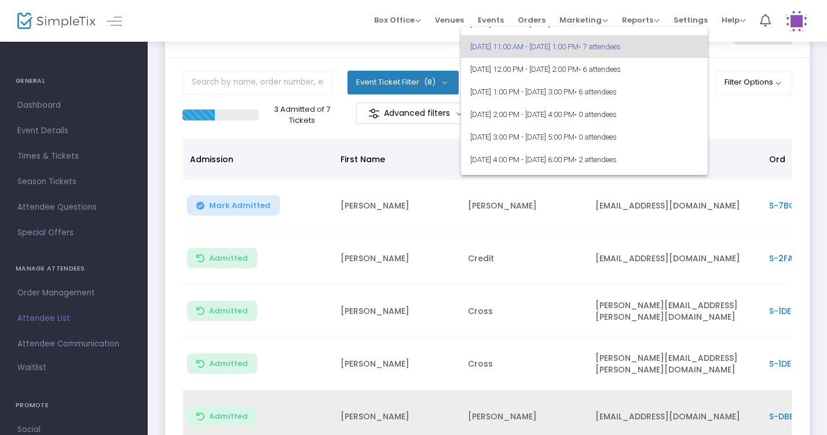
scroll to position [0, 0]
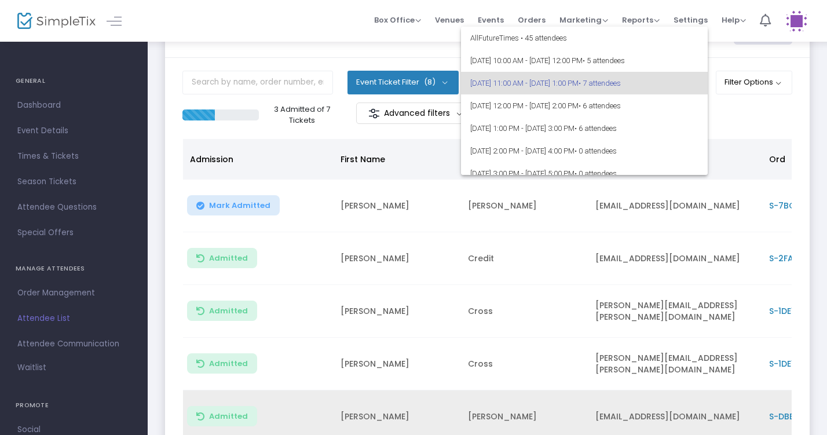
click at [722, 115] on div at bounding box center [413, 217] width 827 height 435
